Goal: Information Seeking & Learning: Check status

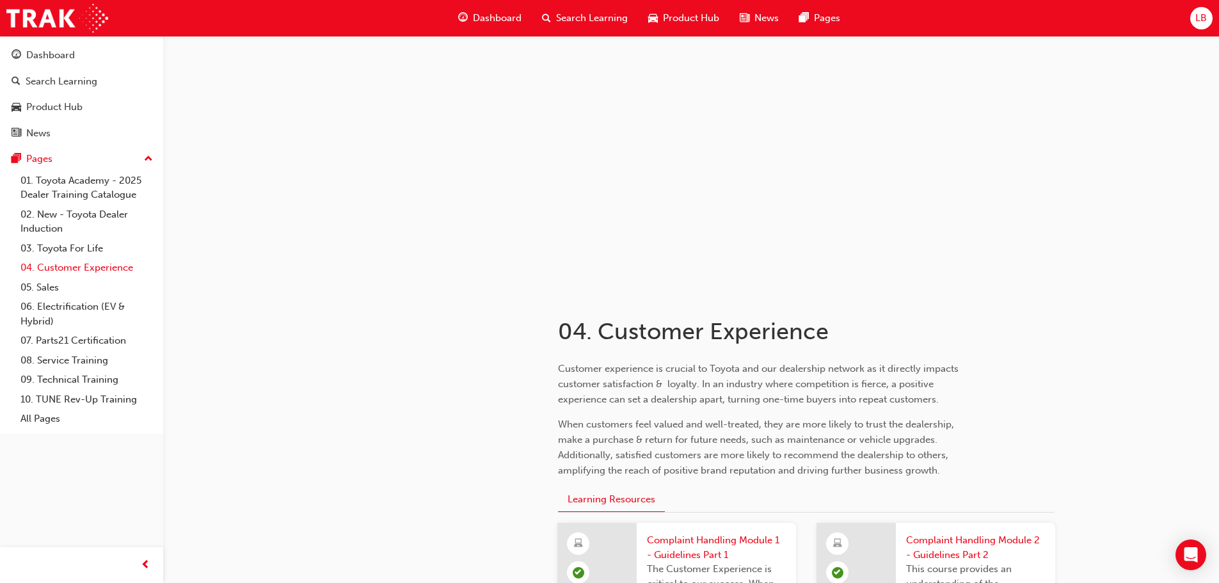
click at [123, 264] on link "04. Customer Experience" at bounding box center [86, 268] width 143 height 20
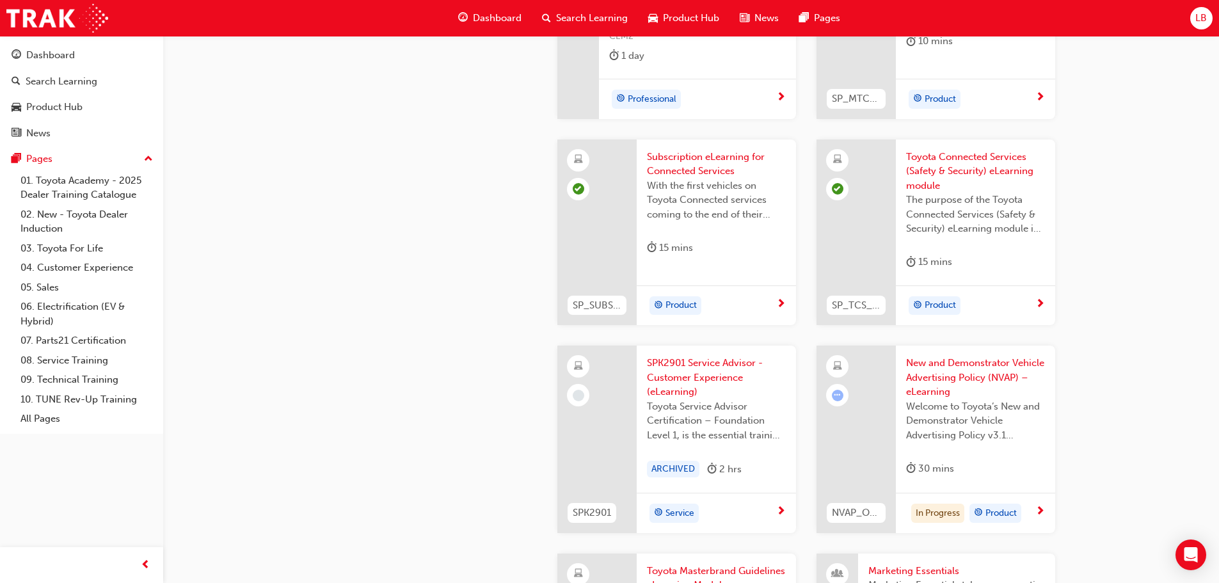
scroll to position [1984, 0]
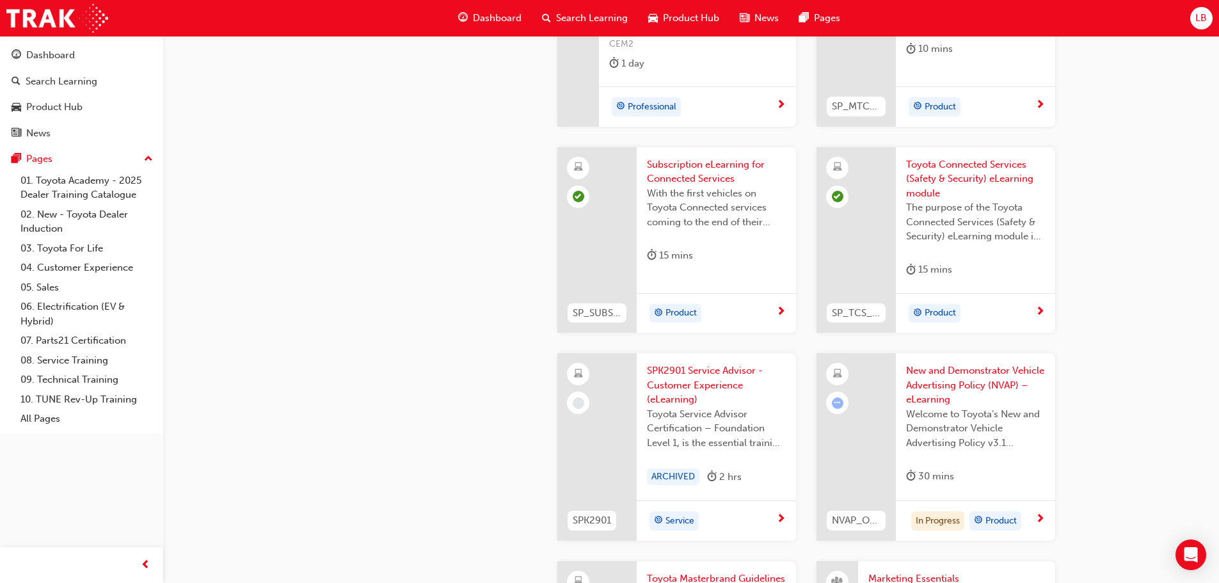
click at [938, 151] on div "Toyota Connected Services (Safety & Security) eLearning module The purpose of t…" at bounding box center [975, 220] width 159 height 146
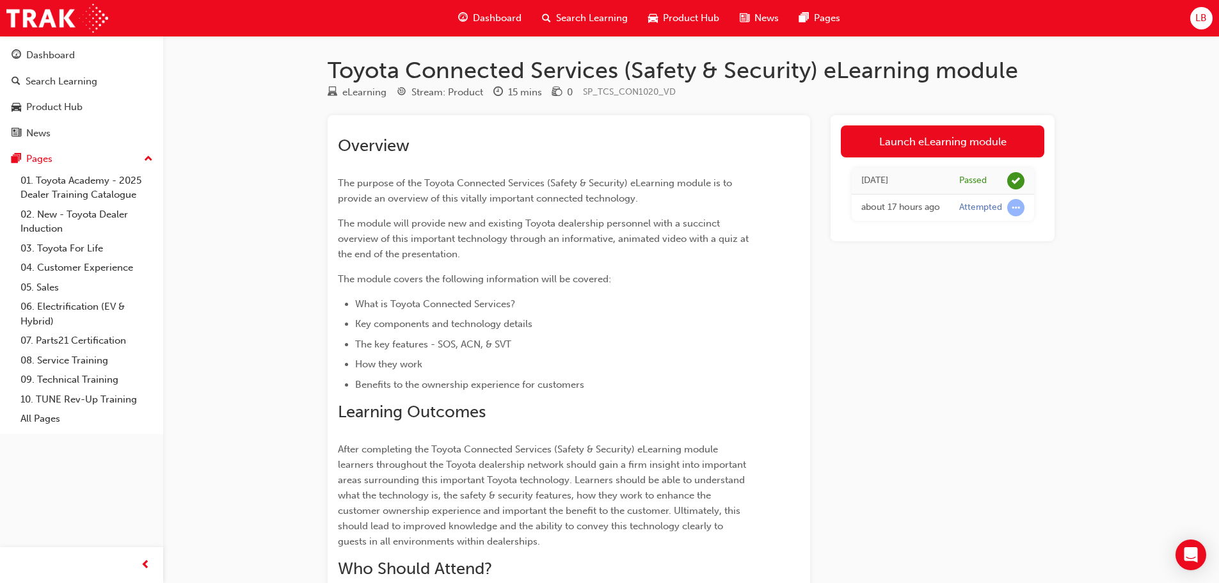
click at [929, 187] on div "[DATE]" at bounding box center [900, 180] width 79 height 15
click at [976, 182] on div "Passed" at bounding box center [973, 181] width 28 height 12
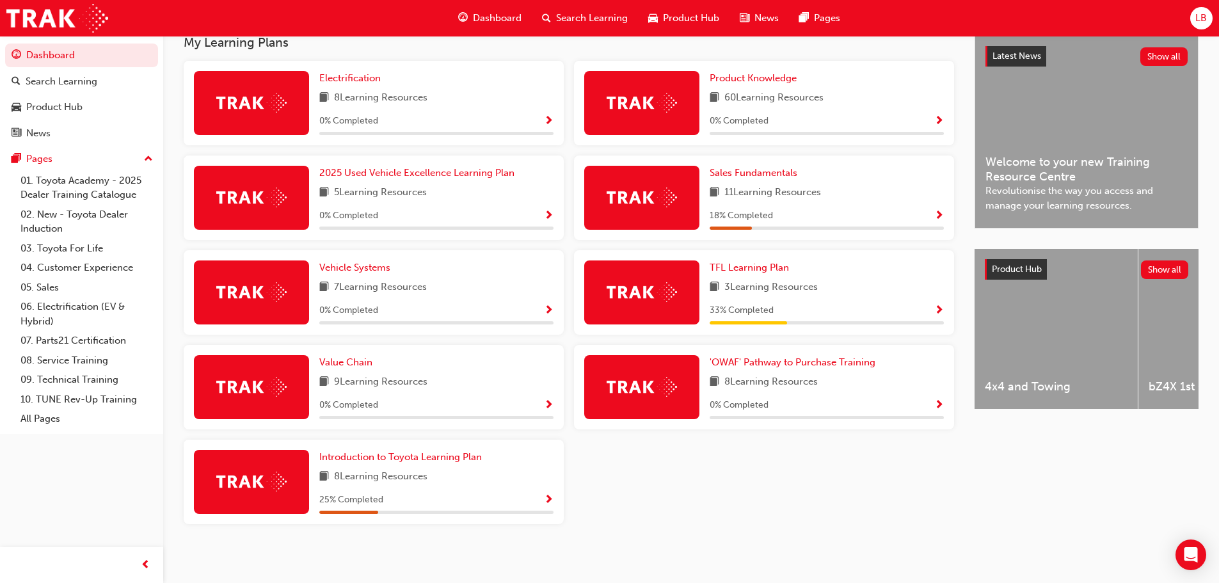
scroll to position [299, 0]
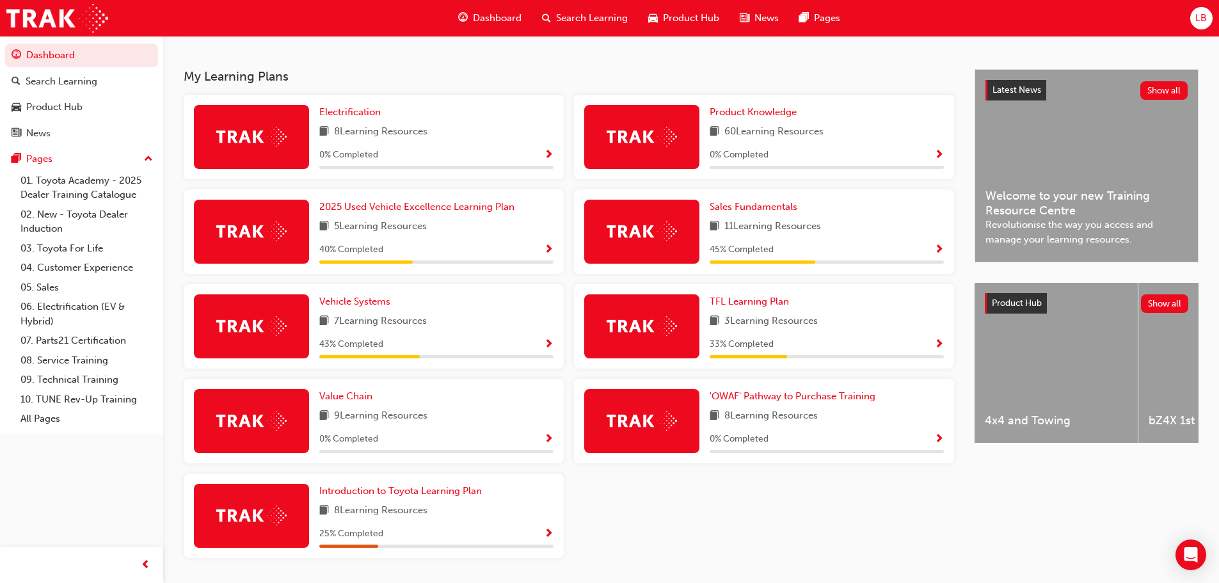
scroll to position [171, 0]
